Goal: Information Seeking & Learning: Find specific fact

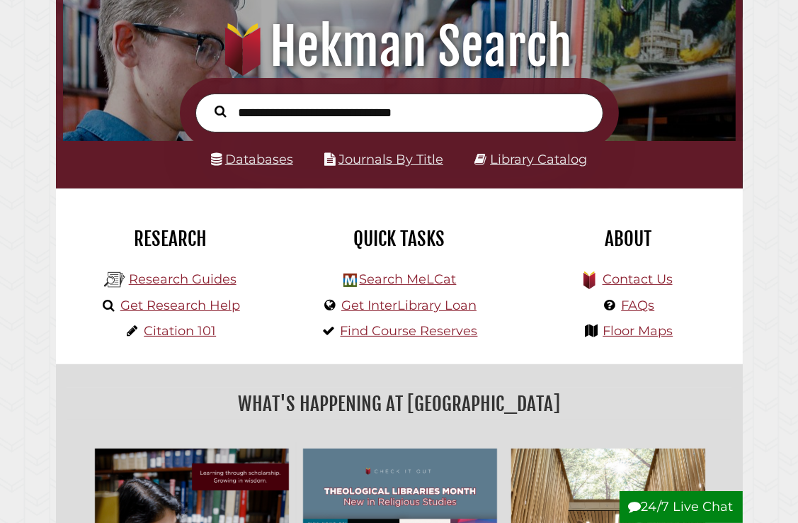
scroll to position [142, 0]
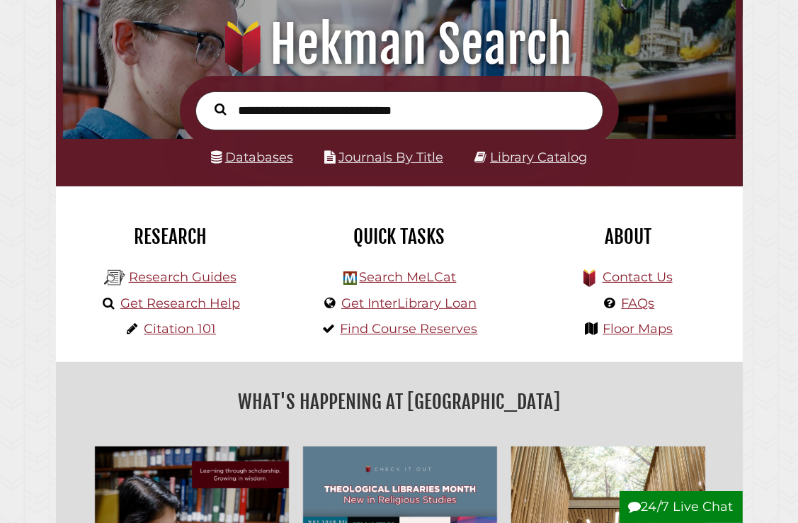
click at [370, 120] on input "text" at bounding box center [399, 110] width 408 height 38
click at [193, 280] on link "Research Guides" at bounding box center [183, 277] width 108 height 16
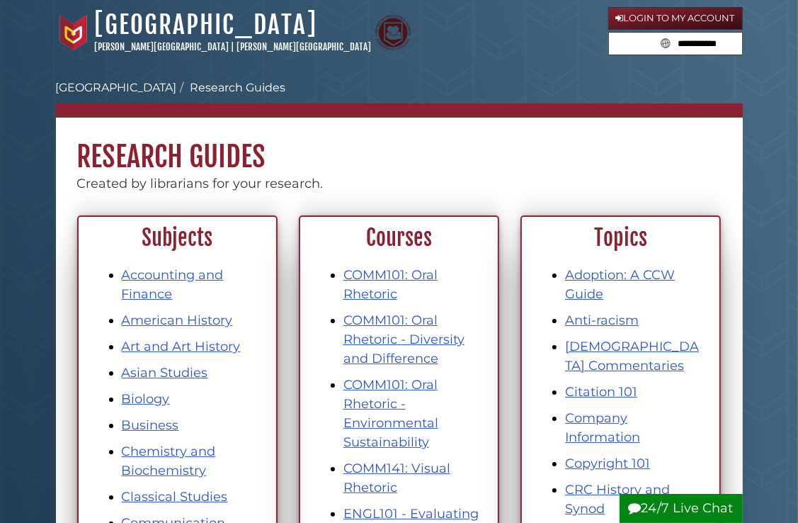
click at [656, 42] on button "Search" at bounding box center [665, 42] width 18 height 19
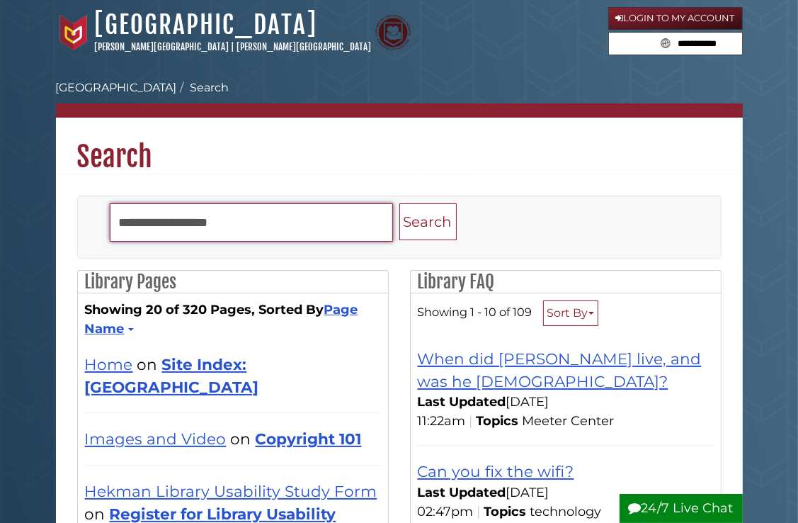
click at [329, 222] on input "Search" at bounding box center [251, 222] width 283 height 38
click at [399, 203] on button "Search" at bounding box center [427, 222] width 57 height 38
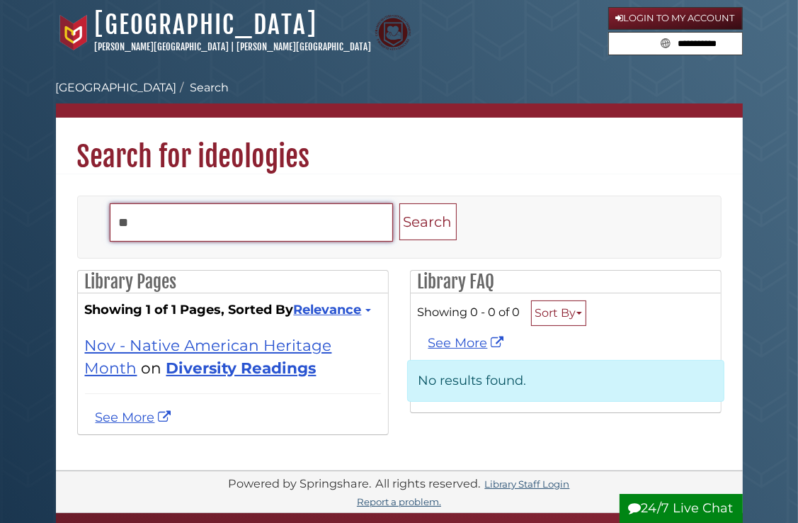
type input "*"
click at [246, 222] on input "Search" at bounding box center [251, 222] width 283 height 38
type input "******"
click at [399, 203] on button "Search" at bounding box center [427, 222] width 57 height 38
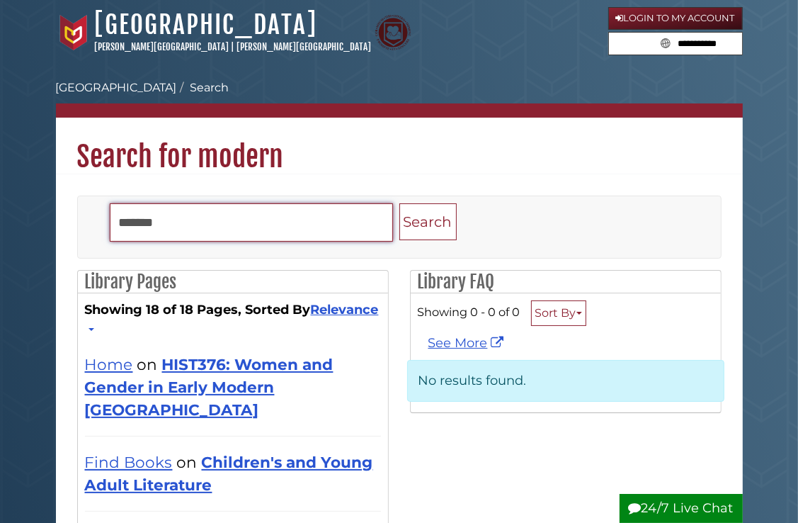
drag, startPoint x: 224, startPoint y: 220, endPoint x: 65, endPoint y: 220, distance: 158.6
type input "**********"
click at [399, 203] on button "Search" at bounding box center [427, 222] width 57 height 38
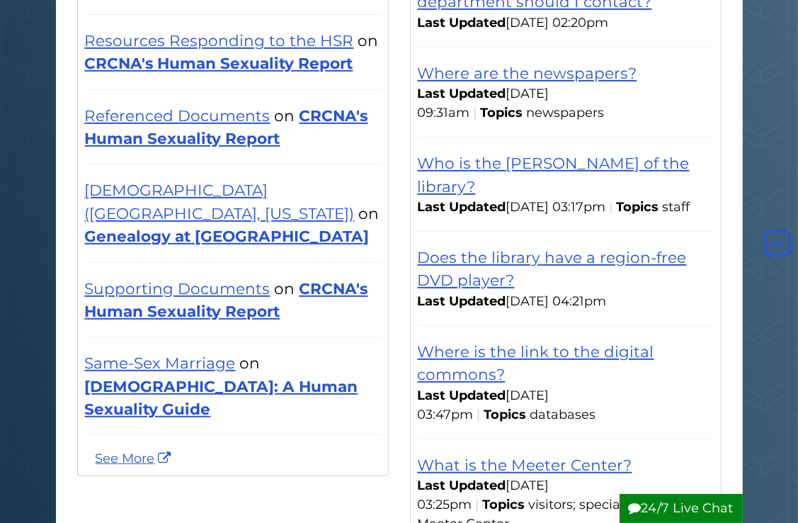
scroll to position [425, 0]
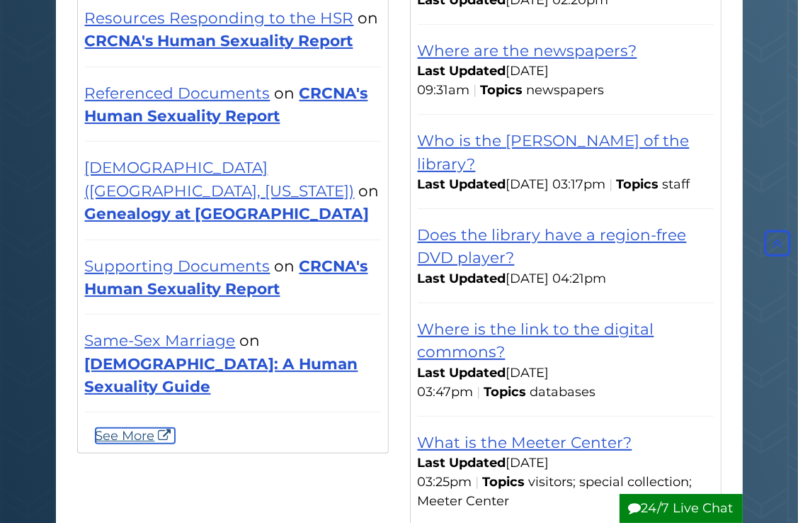
click at [122, 428] on link "See More" at bounding box center [135, 436] width 79 height 16
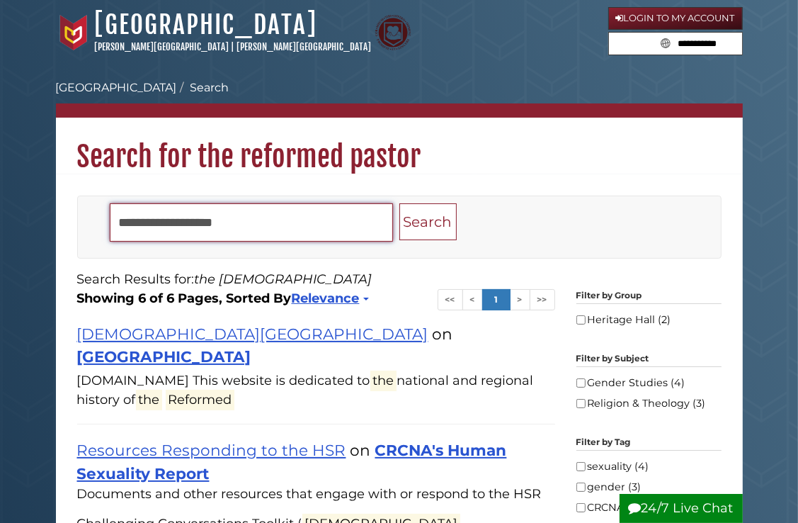
click at [263, 222] on input "**********" at bounding box center [251, 222] width 283 height 38
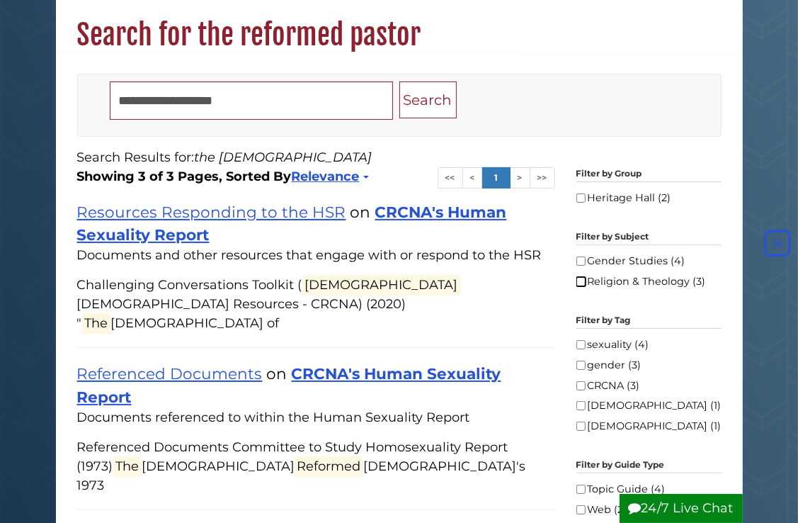
scroll to position [71, 0]
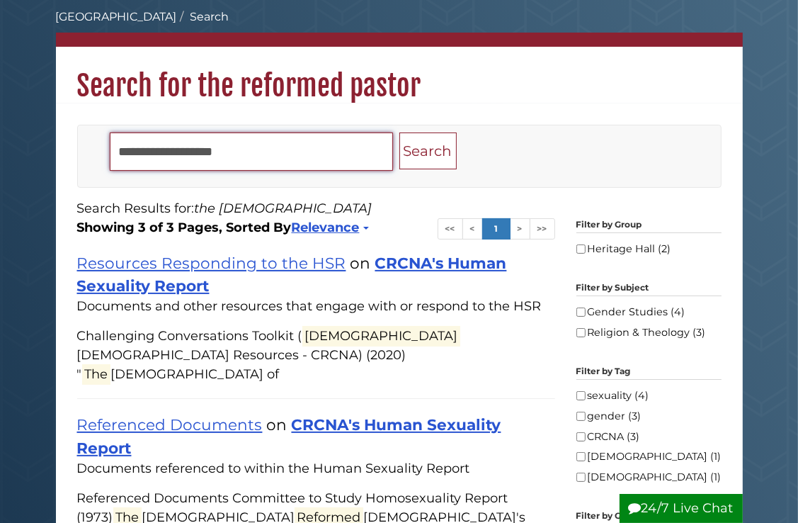
drag, startPoint x: 265, startPoint y: 150, endPoint x: 47, endPoint y: 160, distance: 217.6
type input "**********"
click at [399, 132] on button "Search" at bounding box center [427, 151] width 57 height 38
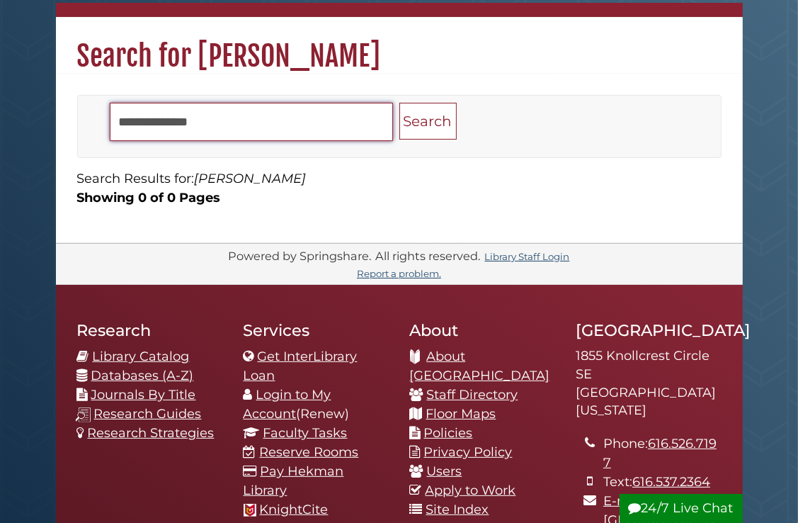
scroll to position [142, 0]
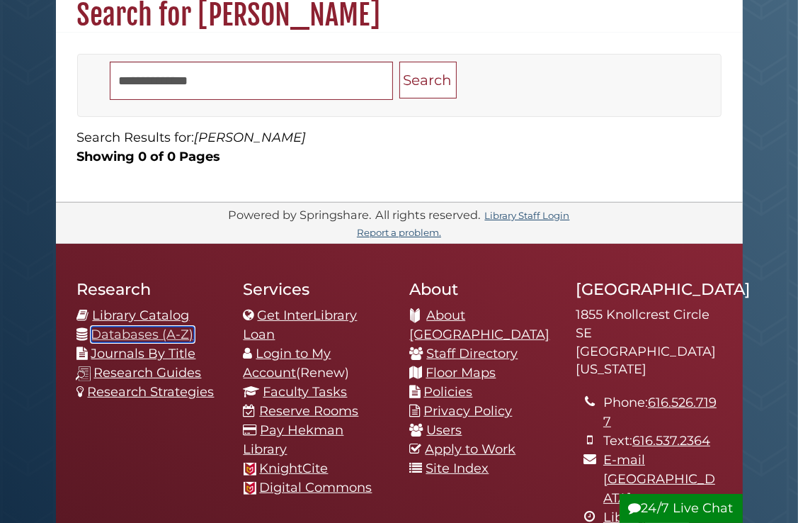
click at [148, 333] on link "Databases (A-Z)" at bounding box center [142, 334] width 103 height 16
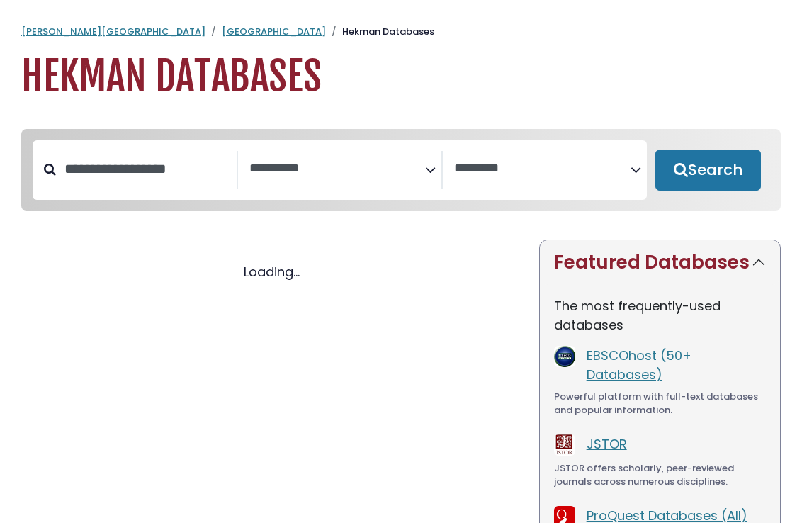
select select "Database Subject Filter"
select select "Database Vendors Filter"
select select "Database Subject Filter"
select select "Database Vendors Filter"
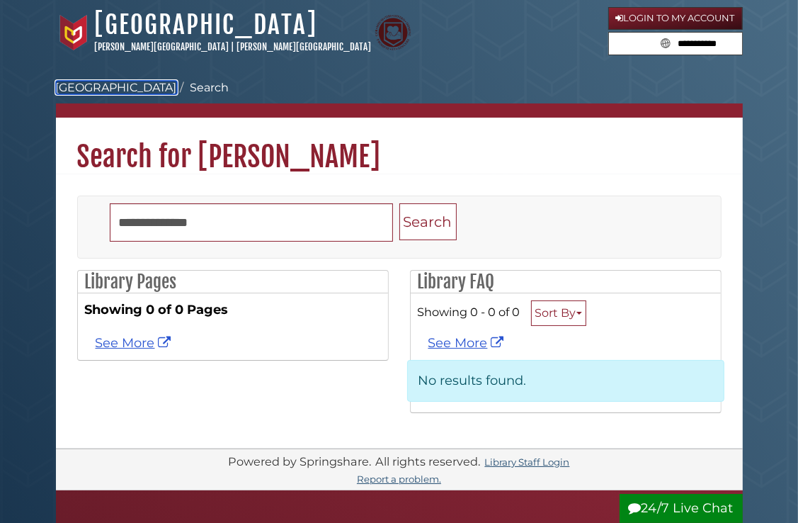
click at [115, 86] on link "[GEOGRAPHIC_DATA]" at bounding box center [116, 87] width 121 height 13
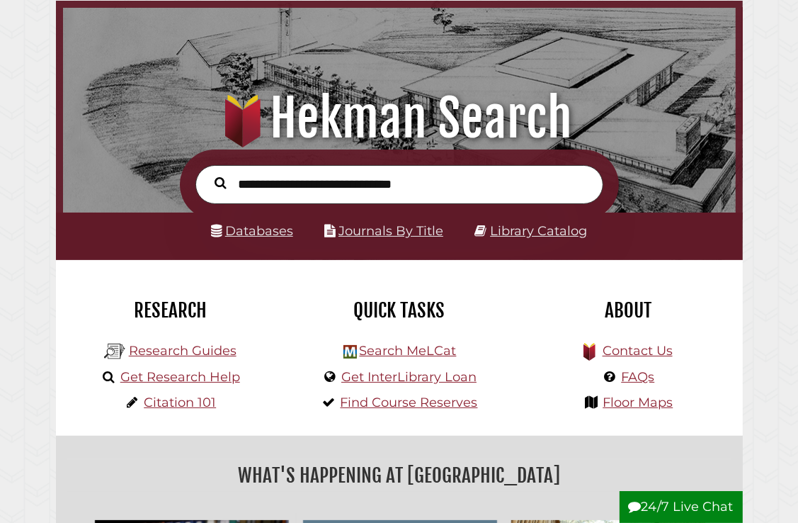
scroll to position [71, 0]
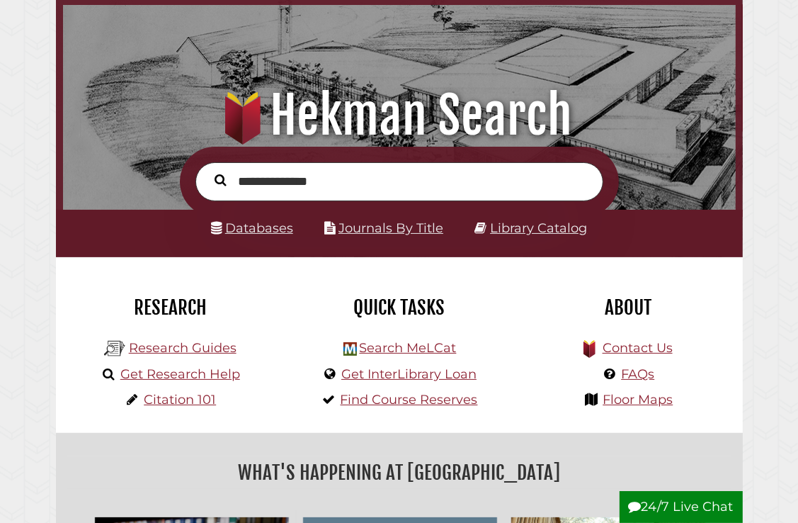
type input "**********"
click at [208, 171] on button "Search" at bounding box center [221, 180] width 26 height 18
